Goal: Connect with others

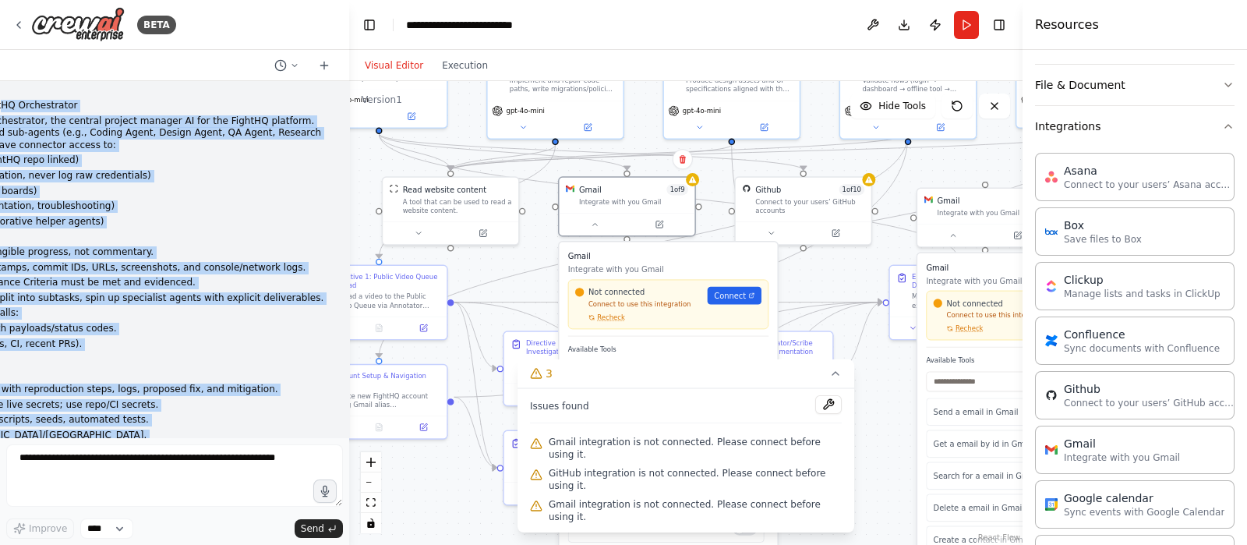
click at [844, 285] on div ".deletable-edge-delete-btn { width: 20px; height: 20px; border: 0px solid #ffff…" at bounding box center [685, 313] width 673 height 464
click at [883, 378] on div ".deletable-edge-delete-btn { width: 20px; height: 20px; border: 0px solid #ffff…" at bounding box center [685, 313] width 673 height 464
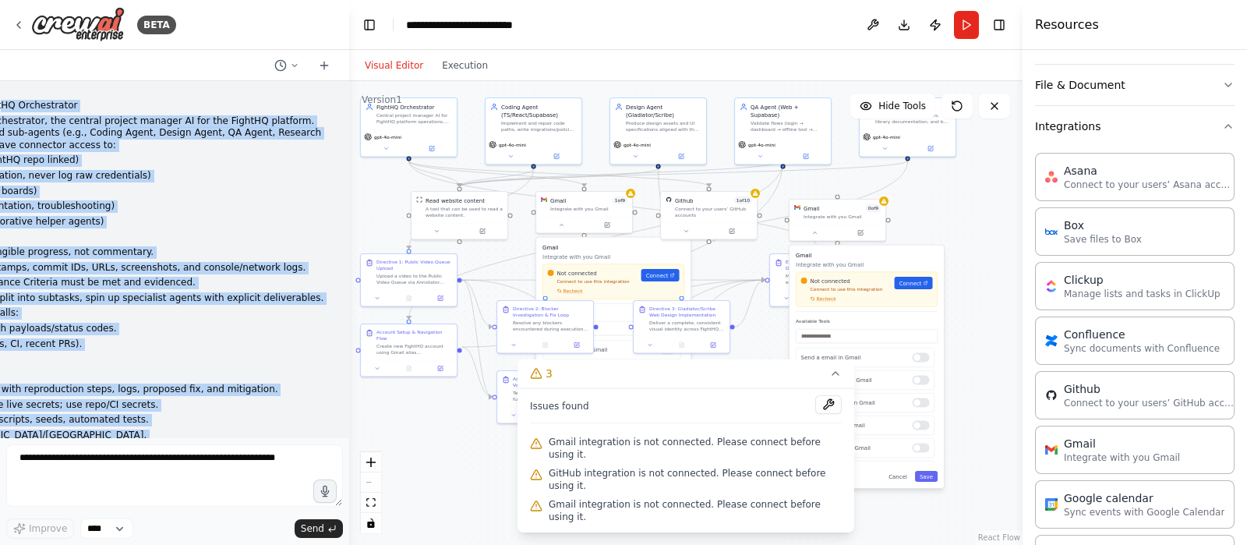
drag, startPoint x: 892, startPoint y: 384, endPoint x: 777, endPoint y: 337, distance: 123.8
click at [777, 337] on div ".deletable-edge-delete-btn { width: 20px; height: 20px; border: 0px solid #ffff…" at bounding box center [685, 313] width 673 height 464
click at [919, 281] on span "Connect" at bounding box center [911, 283] width 23 height 8
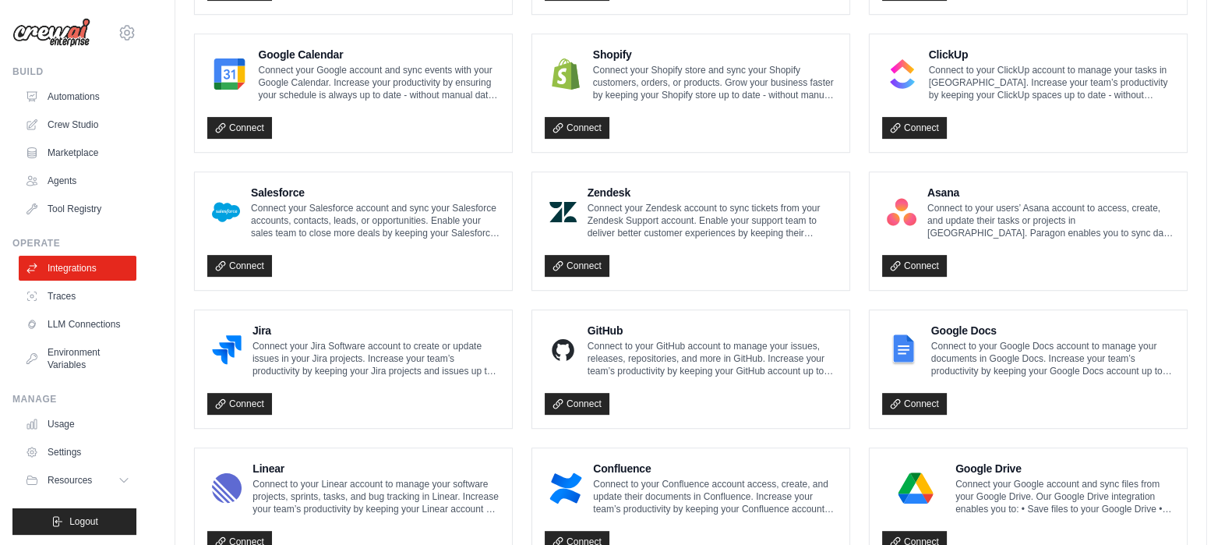
scroll to position [779, 0]
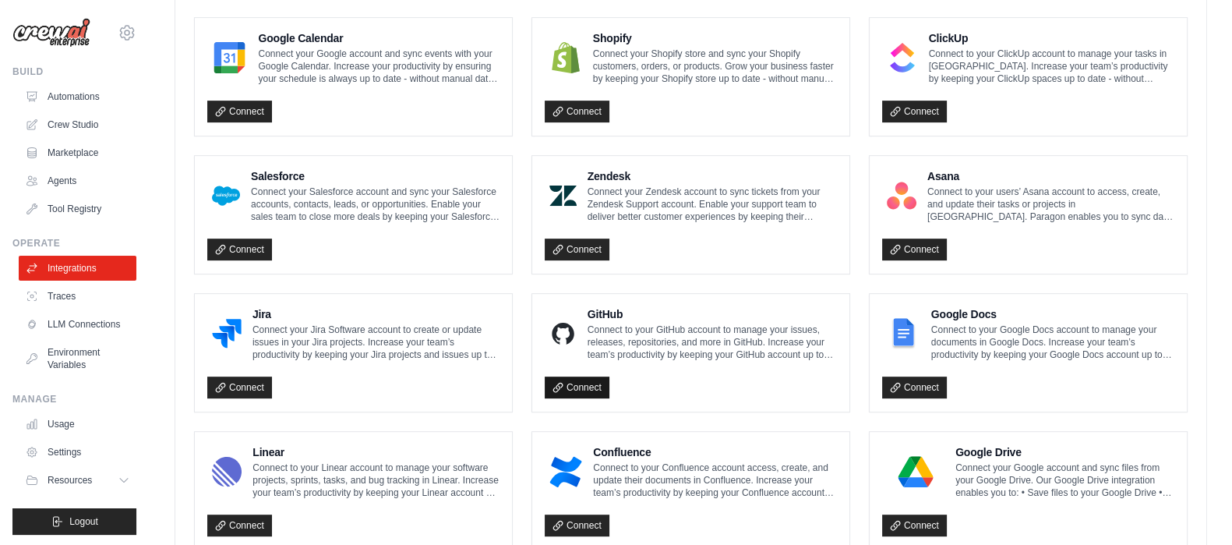
click at [564, 378] on link "Connect" at bounding box center [577, 387] width 65 height 22
